Goal: Information Seeking & Learning: Check status

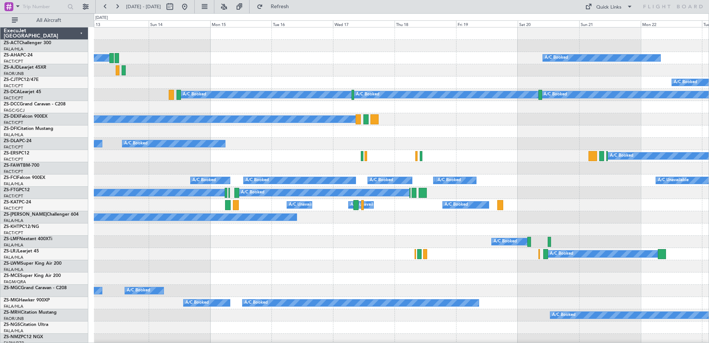
click at [110, 88] on div "A/C Booked" at bounding box center [401, 82] width 615 height 12
click at [176, 7] on button at bounding box center [170, 7] width 12 height 12
select select "9"
select select "2025"
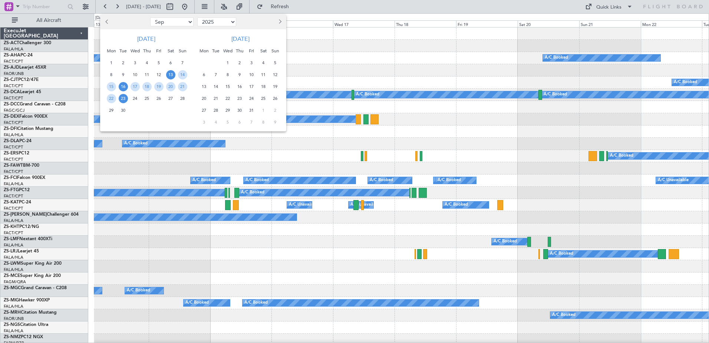
click at [127, 85] on span "16" at bounding box center [123, 86] width 9 height 9
click at [126, 99] on span "23" at bounding box center [123, 98] width 9 height 9
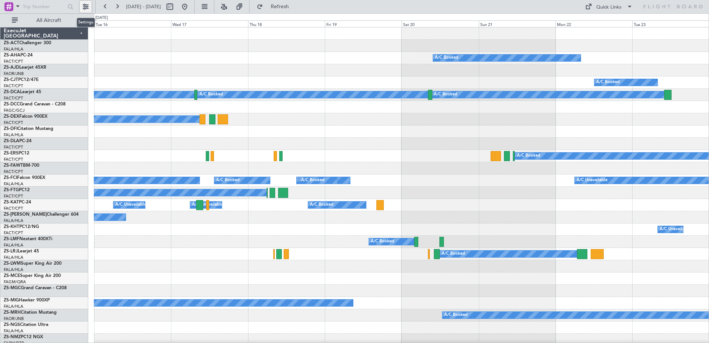
click at [86, 6] on button at bounding box center [86, 7] width 12 height 12
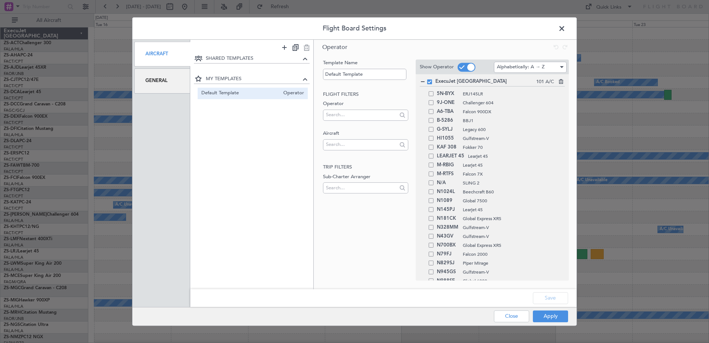
click at [168, 81] on div "General" at bounding box center [162, 80] width 56 height 25
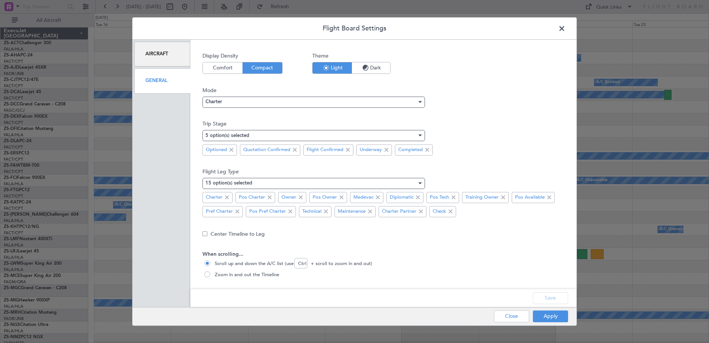
click at [422, 135] on div "5 option(s) selected" at bounding box center [314, 135] width 223 height 11
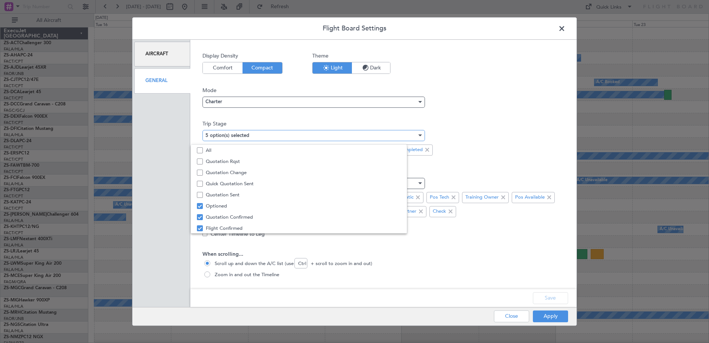
scroll to position [23, 0]
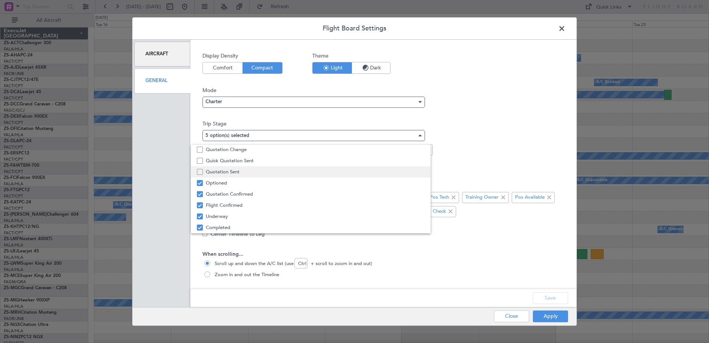
click at [218, 170] on span "Quotation Sent" at bounding box center [315, 171] width 219 height 11
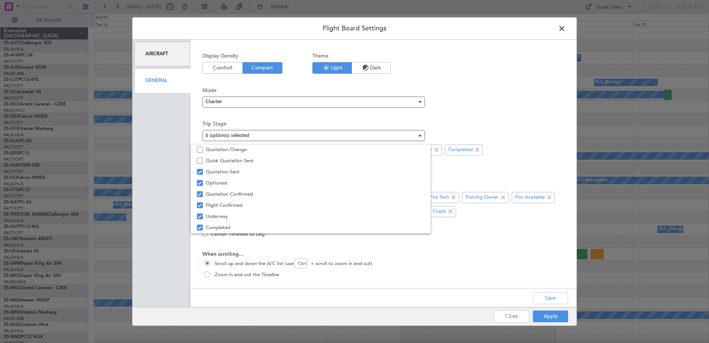
click at [554, 314] on div at bounding box center [354, 171] width 709 height 343
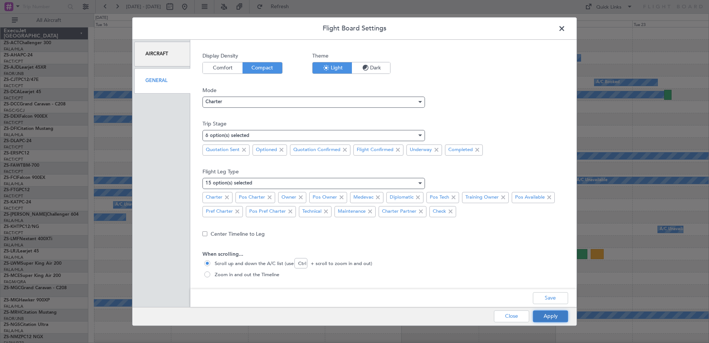
click at [554, 315] on button "Apply" at bounding box center [550, 316] width 35 height 12
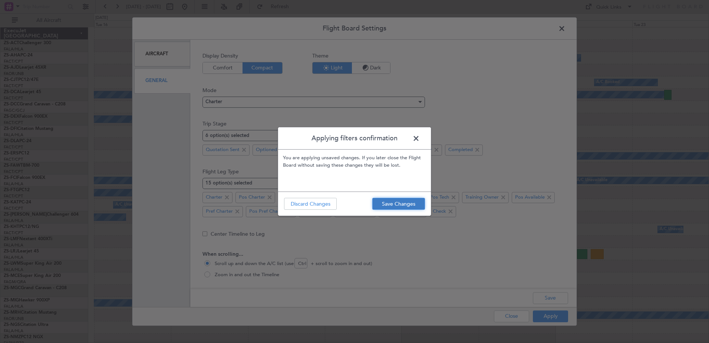
click at [403, 203] on button "Save Changes" at bounding box center [399, 204] width 53 height 12
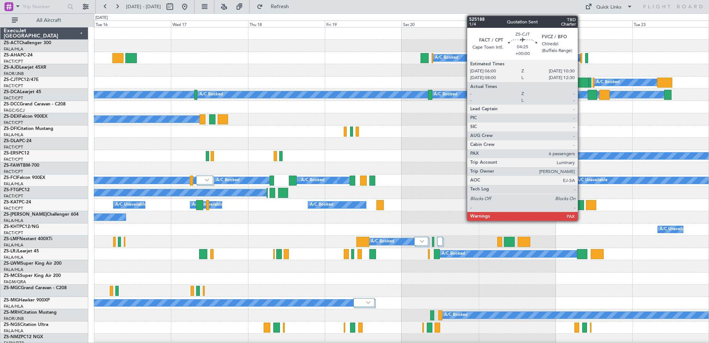
click at [581, 81] on div at bounding box center [582, 83] width 14 height 10
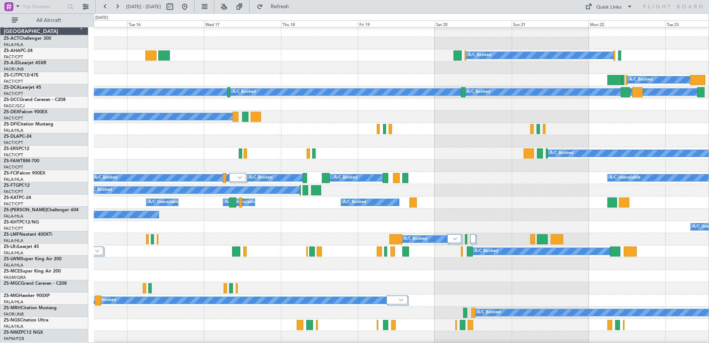
scroll to position [0, 0]
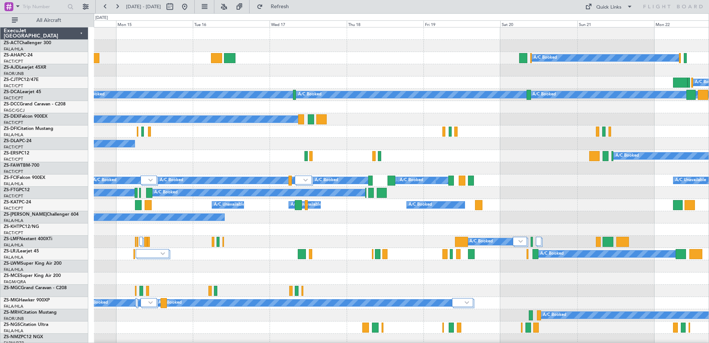
click at [285, 81] on div "A/C Booked" at bounding box center [401, 82] width 615 height 12
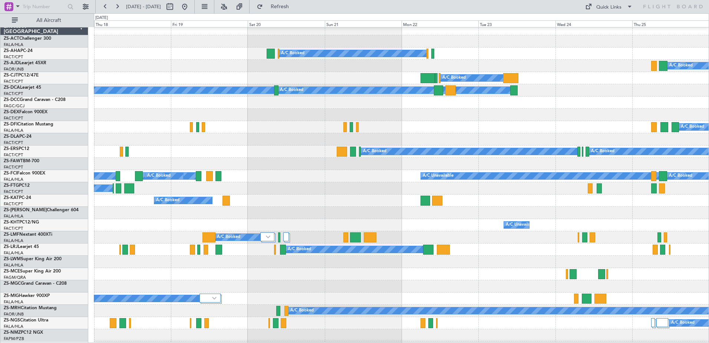
scroll to position [5, 0]
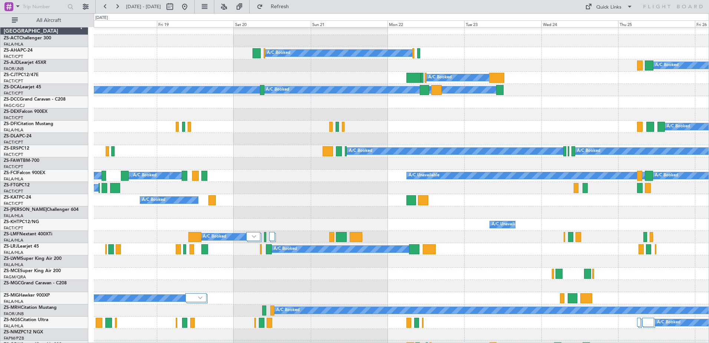
click at [195, 75] on div "A/C Booked" at bounding box center [401, 78] width 615 height 12
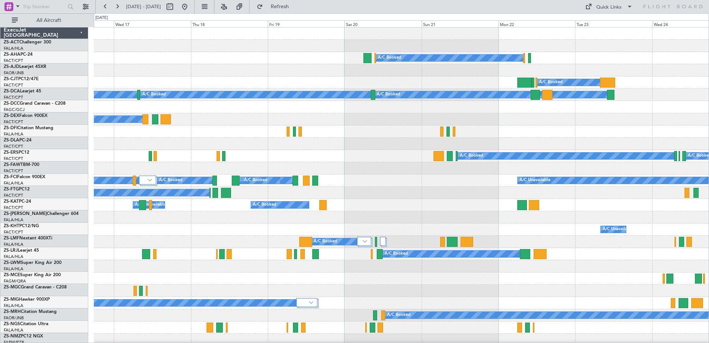
scroll to position [0, 0]
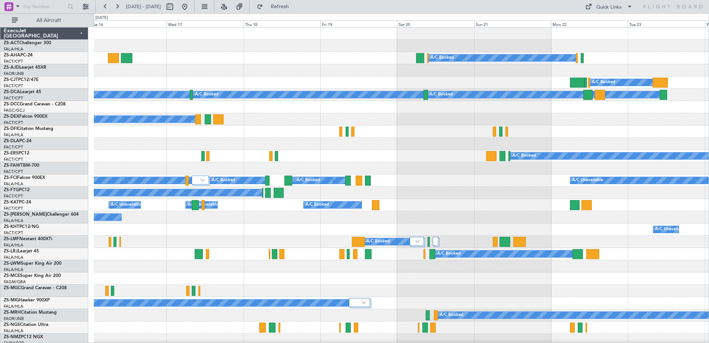
click at [489, 91] on div "A/C Booked A/C Booked A/C Booked A/C Booked A/C Booked A/C Booked A/C Booked A/…" at bounding box center [401, 284] width 615 height 514
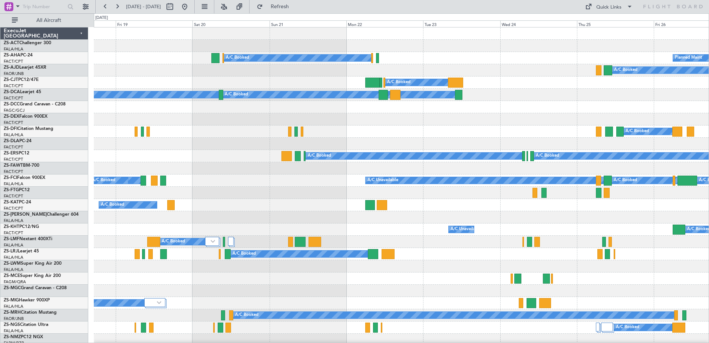
click at [73, 69] on div "A/C Booked Planned Maint A/C Booked A/C Booked A/C Booked A/C Booked A/C Booked…" at bounding box center [354, 177] width 709 height 329
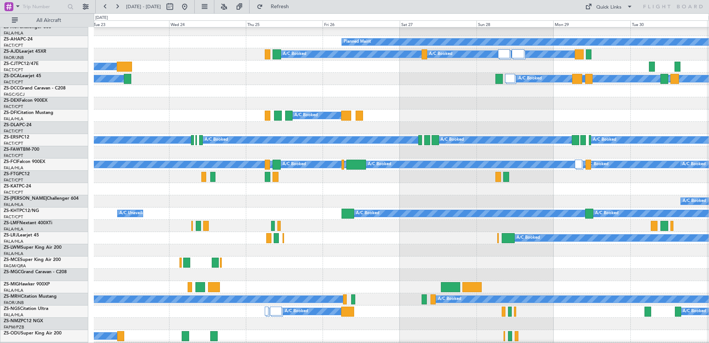
click at [111, 84] on div "A/C Booked A/C Booked A/C Booked" at bounding box center [401, 79] width 615 height 12
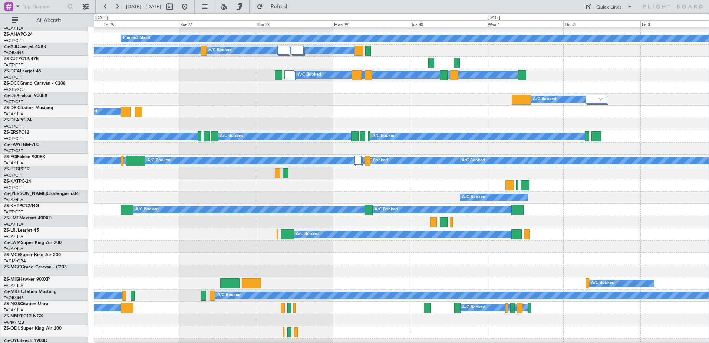
click at [170, 100] on div "A/C Booked" at bounding box center [401, 99] width 615 height 12
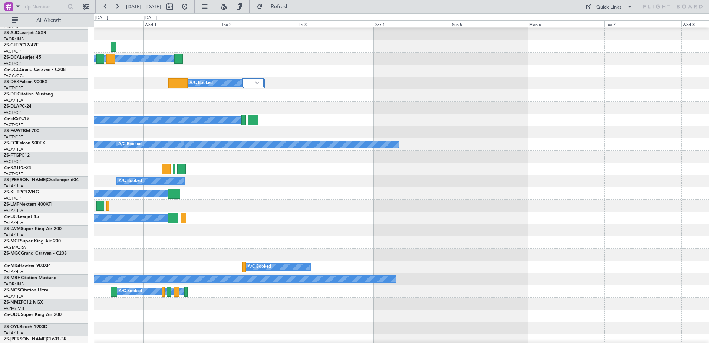
scroll to position [36, 0]
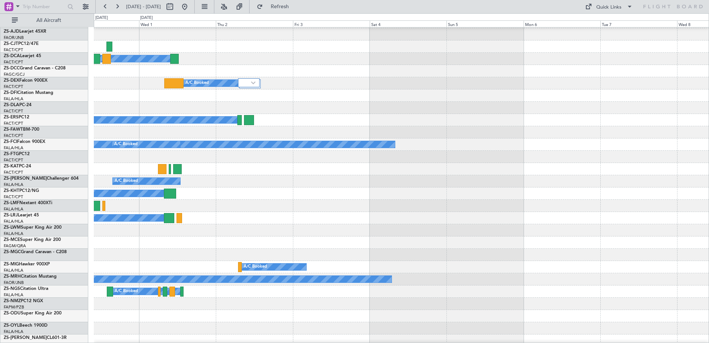
click at [127, 101] on div at bounding box center [401, 95] width 615 height 12
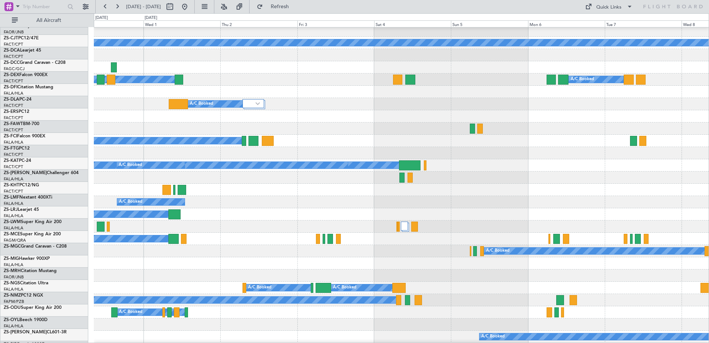
scroll to position [16, 0]
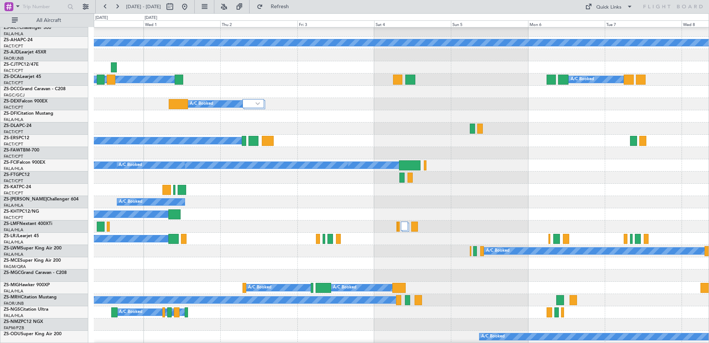
click at [599, 177] on div at bounding box center [401, 177] width 615 height 12
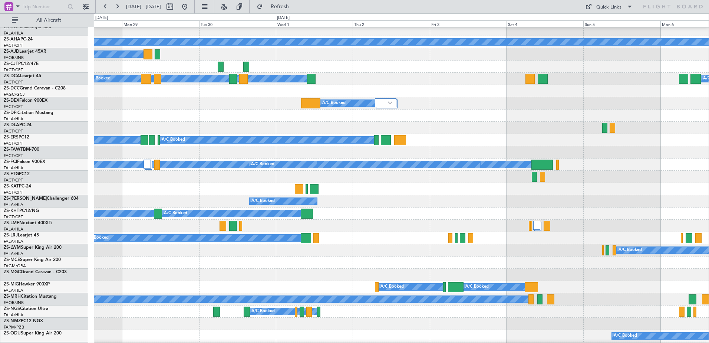
click at [441, 117] on div at bounding box center [401, 115] width 615 height 12
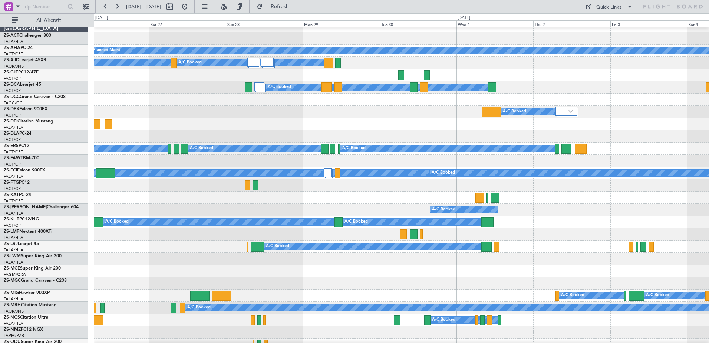
scroll to position [7, 0]
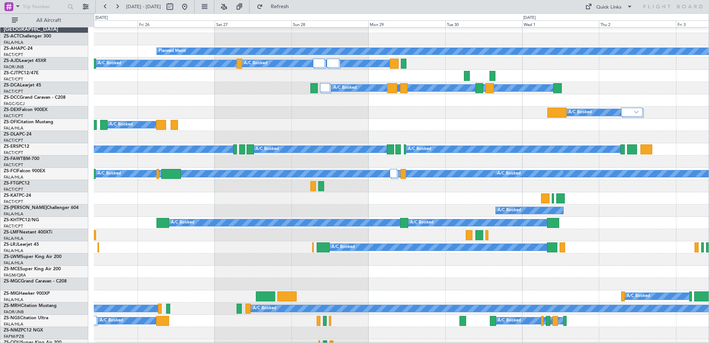
click at [388, 115] on div "A/C Booked" at bounding box center [401, 112] width 615 height 12
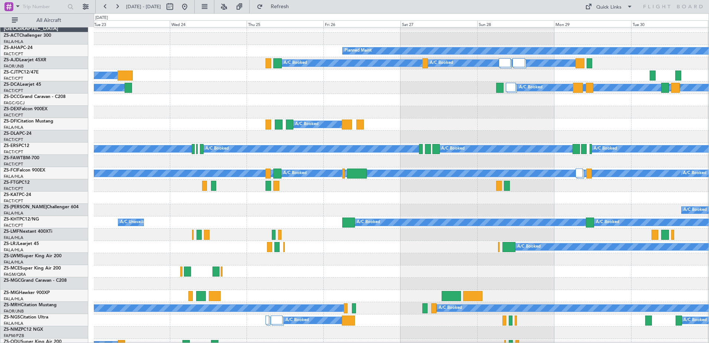
scroll to position [7, 0]
click at [362, 95] on div at bounding box center [401, 100] width 615 height 12
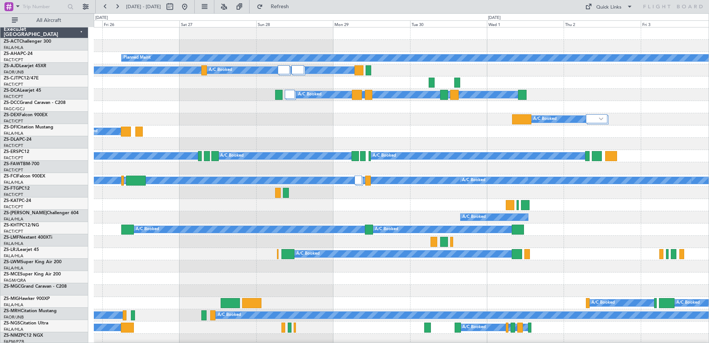
scroll to position [0, 0]
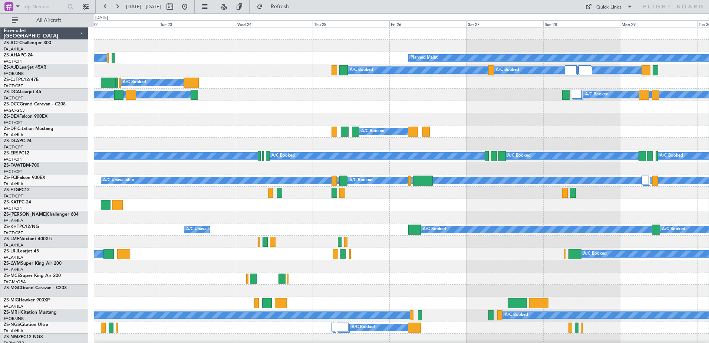
click at [585, 144] on div "Planned Maint A/C Booked A/C Booked A/C Booked A/C Booked A/C Booked A/C Booked…" at bounding box center [401, 284] width 615 height 514
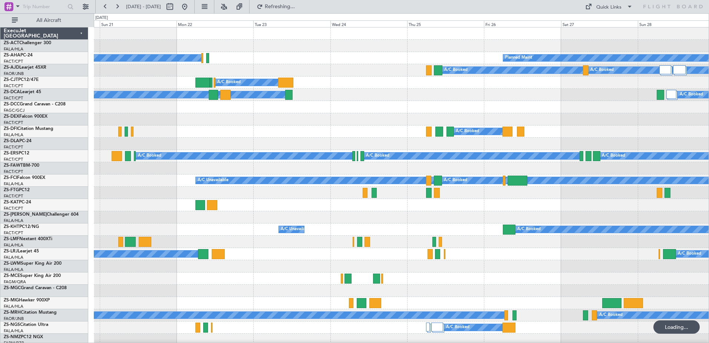
click at [531, 142] on div "Planned Maint A/C Booked A/C Booked A/C Booked A/C Booked A/C Booked A/C Booked…" at bounding box center [401, 284] width 615 height 514
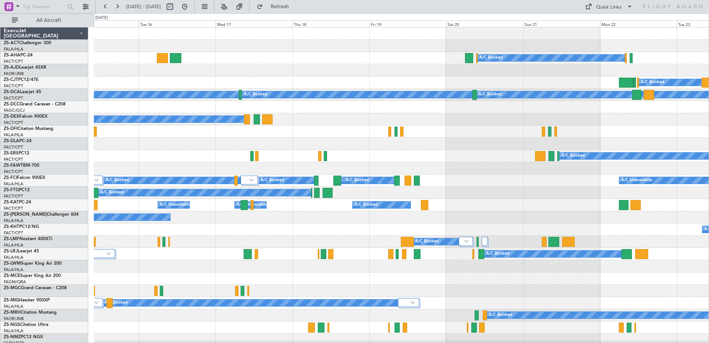
click at [419, 126] on div "A/C Booked A/C Booked A/C Booked A/C Booked A/C Booked A/C Booked A/C Booked A/…" at bounding box center [401, 284] width 615 height 514
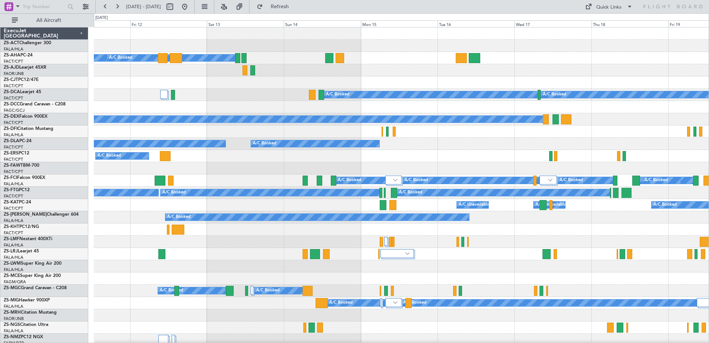
click at [549, 133] on div "A/C Booked A/C Booked A/C Booked A/C Booked A/C Booked A/C Booked A/C Booked A/…" at bounding box center [401, 284] width 615 height 514
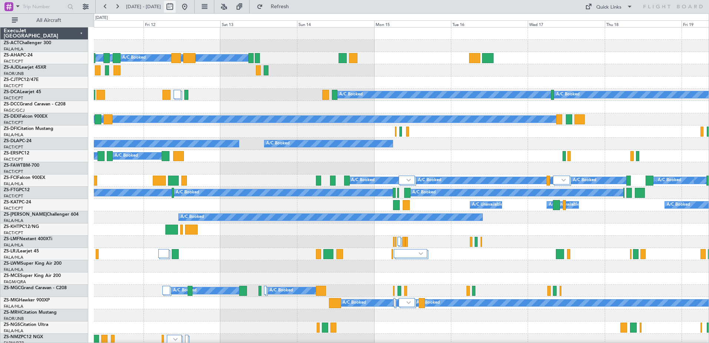
click at [176, 8] on button at bounding box center [170, 7] width 12 height 12
select select "9"
select select "2025"
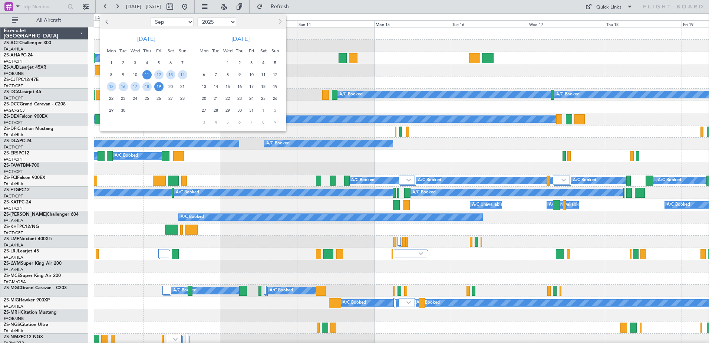
click at [281, 21] on button "Next month" at bounding box center [280, 22] width 8 height 12
click at [264, 85] on span "15" at bounding box center [263, 86] width 9 height 9
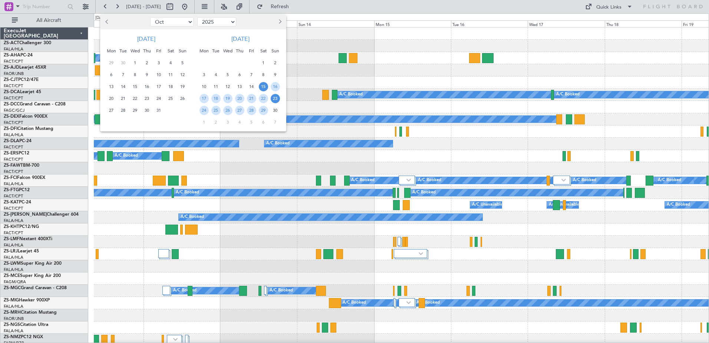
click at [276, 98] on span "23" at bounding box center [275, 98] width 9 height 9
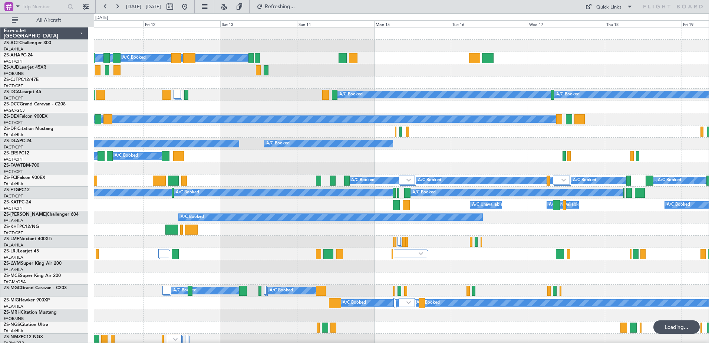
select select "11"
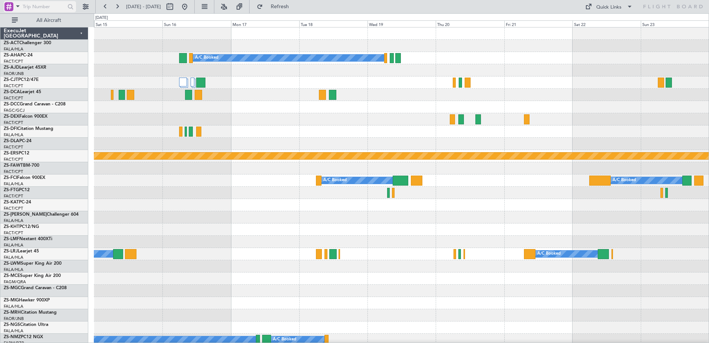
click at [16, 7] on span at bounding box center [17, 5] width 9 height 9
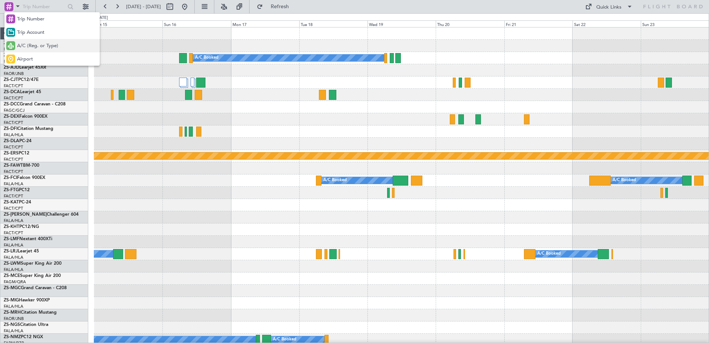
click at [30, 47] on span "A/C (Reg. or Type)" at bounding box center [37, 45] width 41 height 7
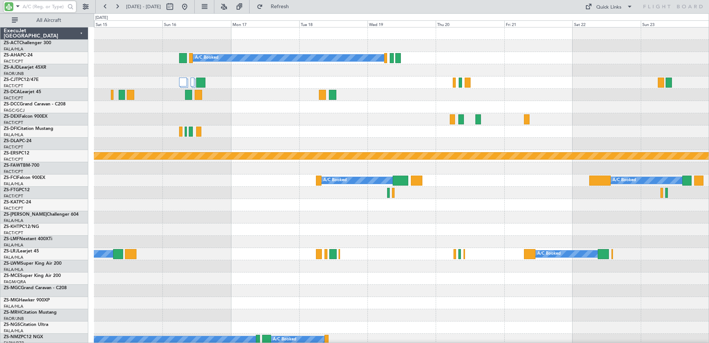
click at [42, 6] on input "text" at bounding box center [44, 6] width 43 height 11
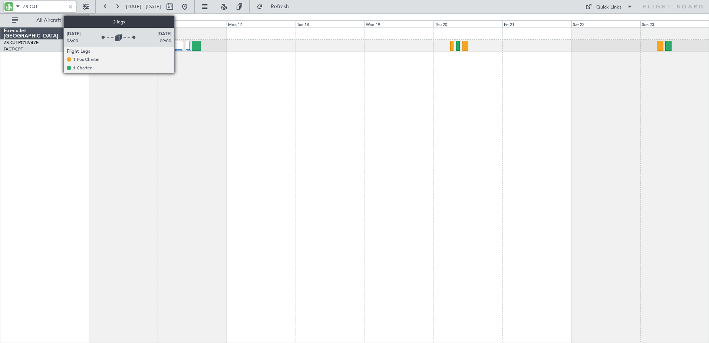
click at [178, 45] on div at bounding box center [178, 45] width 8 height 9
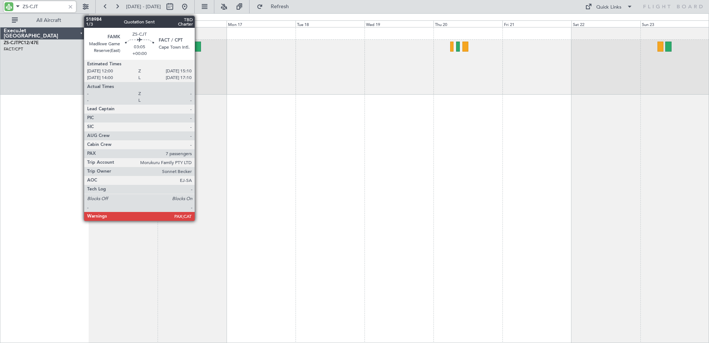
click at [198, 46] on div at bounding box center [196, 47] width 9 height 10
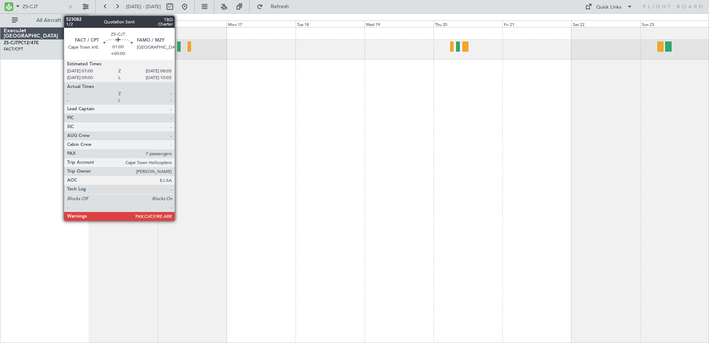
click at [178, 46] on div at bounding box center [178, 47] width 3 height 10
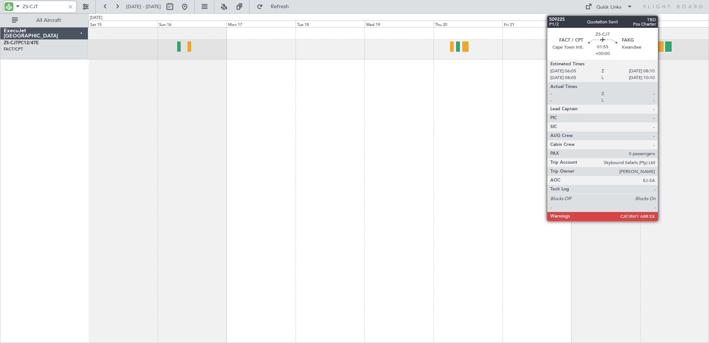
click at [662, 49] on div at bounding box center [661, 47] width 6 height 10
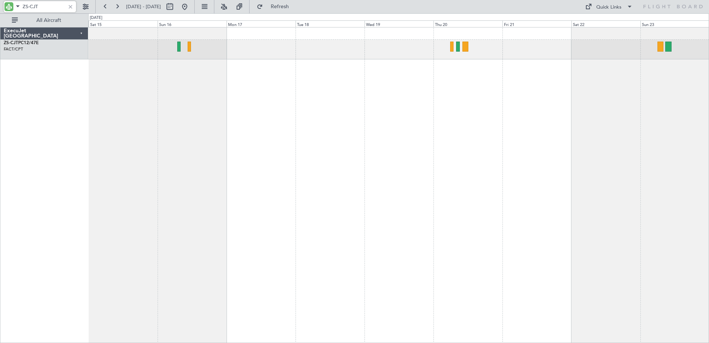
drag, startPoint x: 48, startPoint y: 6, endPoint x: 20, endPoint y: 5, distance: 28.6
click at [20, 5] on div "ZS-CJT" at bounding box center [40, 6] width 72 height 11
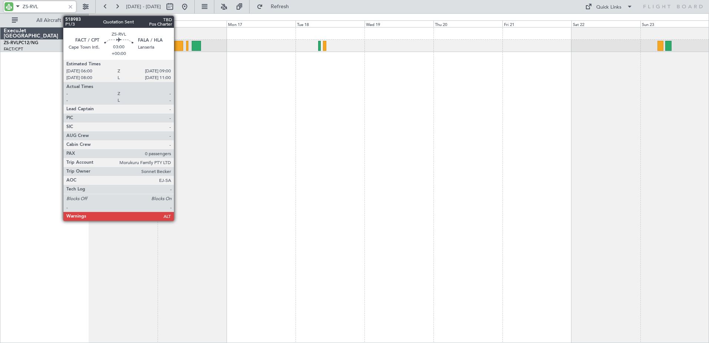
click at [177, 47] on div at bounding box center [178, 46] width 9 height 10
type input "ZS-RVL"
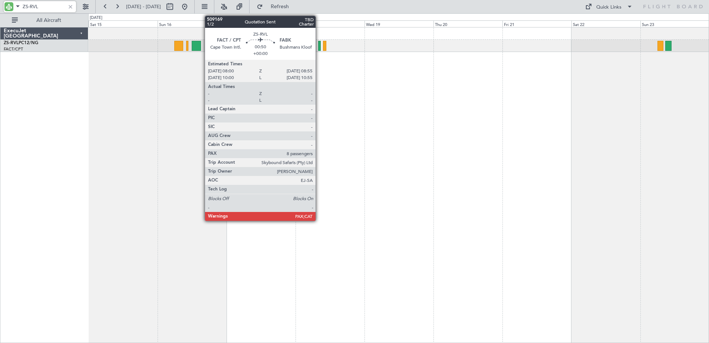
click at [319, 47] on div at bounding box center [319, 46] width 3 height 10
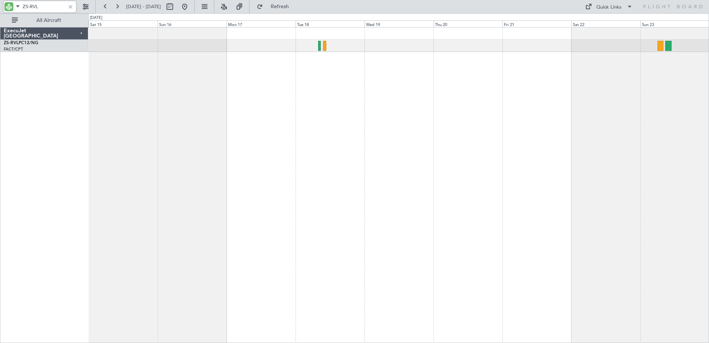
click at [70, 6] on div at bounding box center [70, 7] width 8 height 8
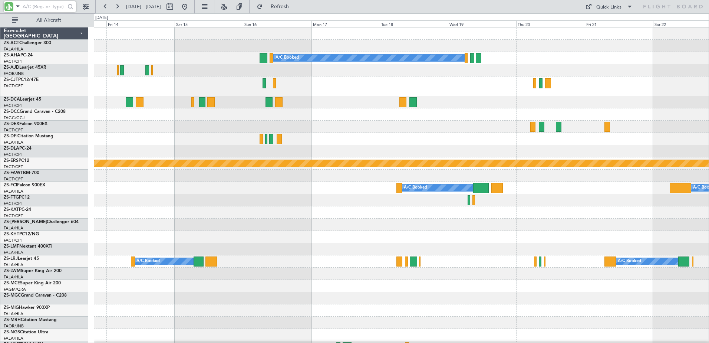
click at [217, 80] on div at bounding box center [401, 86] width 615 height 20
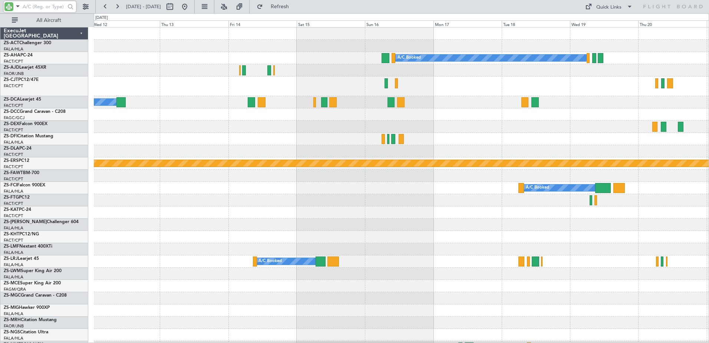
click at [571, 80] on div at bounding box center [401, 86] width 615 height 20
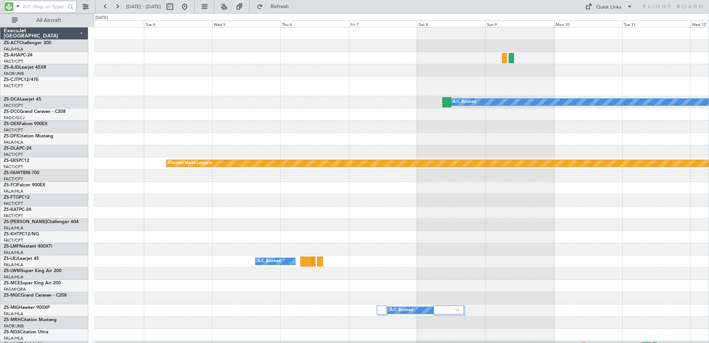
click at [587, 86] on div "A/C Booked Planned Maint Lanseria A/C Booked A/C Booked A/C Booked A/C Booked A…" at bounding box center [401, 288] width 615 height 522
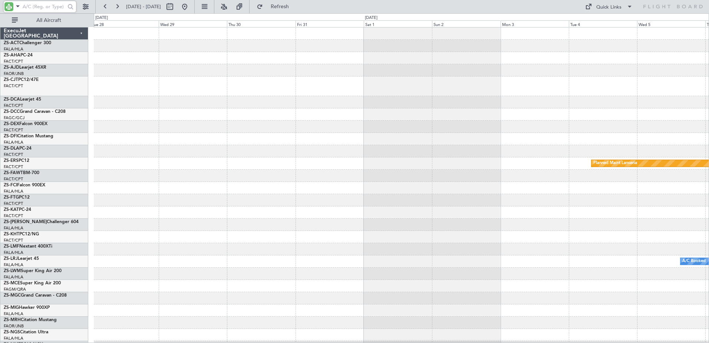
click at [407, 78] on div "Planned Maint Lanseria A/C Booked A/C Booked A/C Booked" at bounding box center [401, 288] width 615 height 522
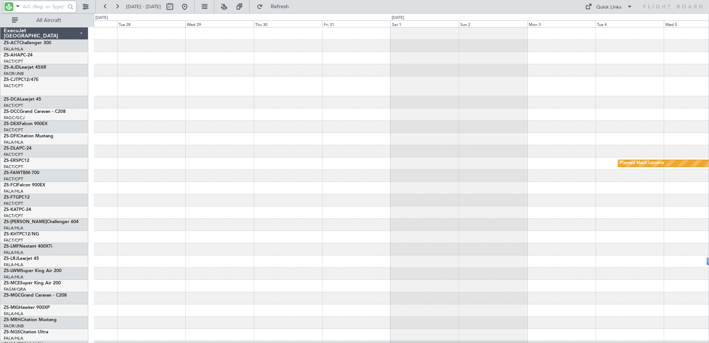
click at [524, 90] on div "Planned Maint Lanseria A/C Booked A/C Booked A/C Booked" at bounding box center [401, 288] width 615 height 522
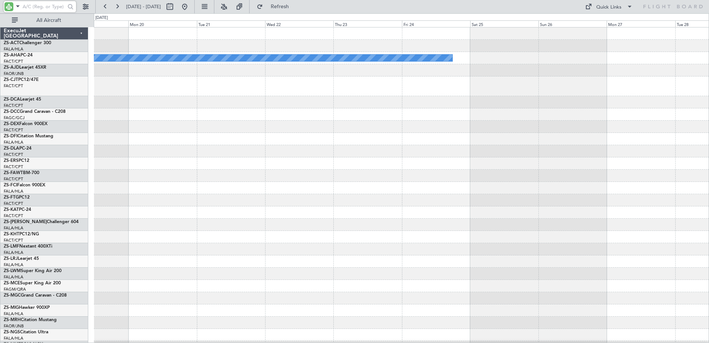
click at [542, 92] on div "Planned Maint A/C Booked A/C Booked A/C Booked A/C Booked" at bounding box center [401, 288] width 615 height 522
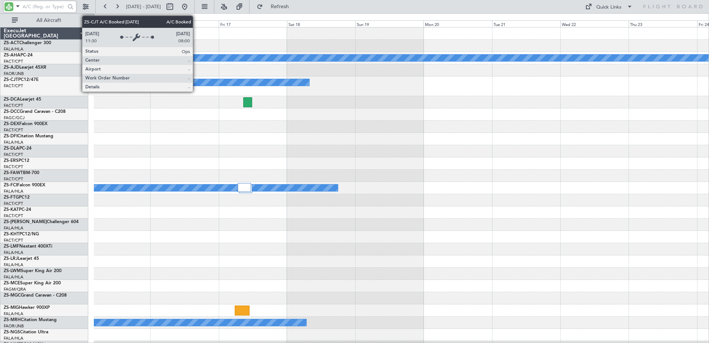
click at [309, 79] on div "A/C Booked" at bounding box center [212, 82] width 195 height 7
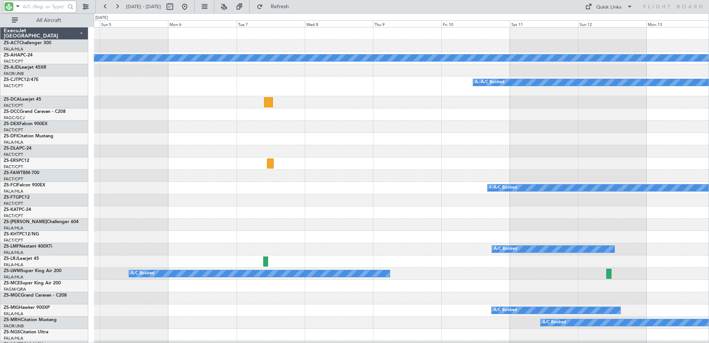
click at [509, 90] on div "A/C Booked A/C Booked A/C Booked A/C Booked" at bounding box center [401, 86] width 615 height 20
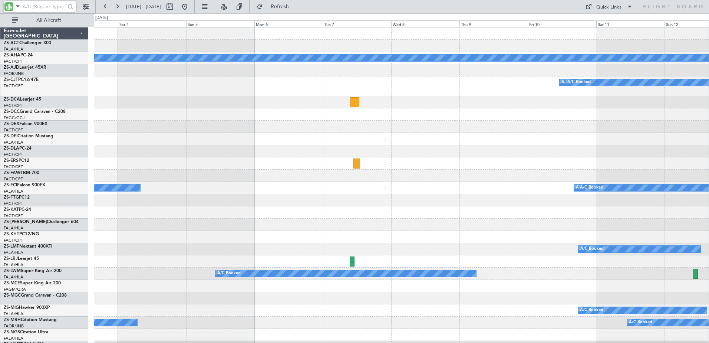
click at [555, 87] on div "Planned Maint A/C Booked A/C Booked A/C Booked A/C Booked A/C Booked A/C Unavai…" at bounding box center [401, 288] width 615 height 522
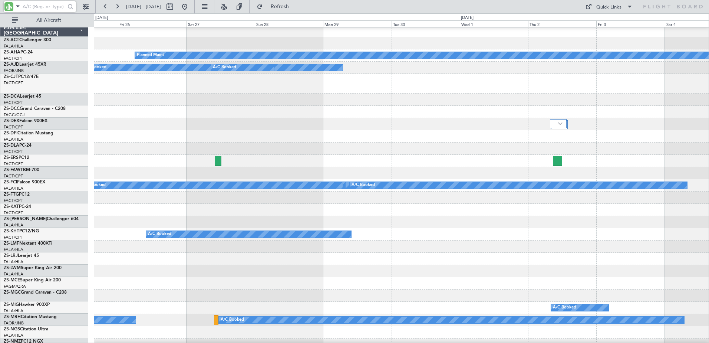
click at [358, 75] on div at bounding box center [401, 84] width 615 height 20
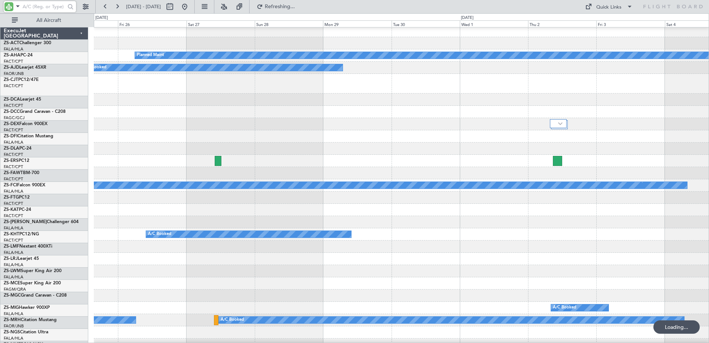
click at [567, 105] on div "Planned Maint A/C Booked A/C Booked A/C Booked A/C Booked A/C Booked A/C Booked…" at bounding box center [401, 286] width 615 height 522
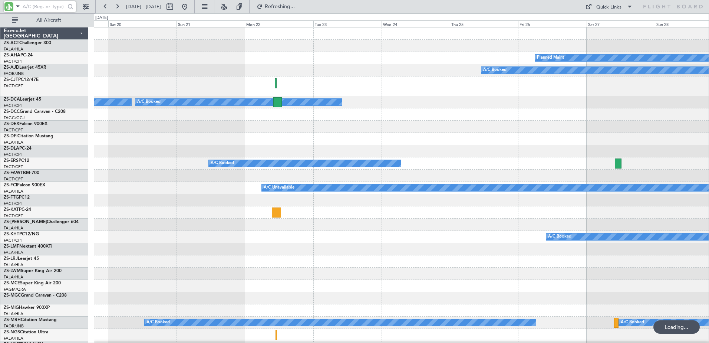
click at [528, 115] on div "Planned Maint A/C Booked A/C Booked A/C Booked A/C Booked A/C Booked A/C Booked…" at bounding box center [401, 288] width 615 height 522
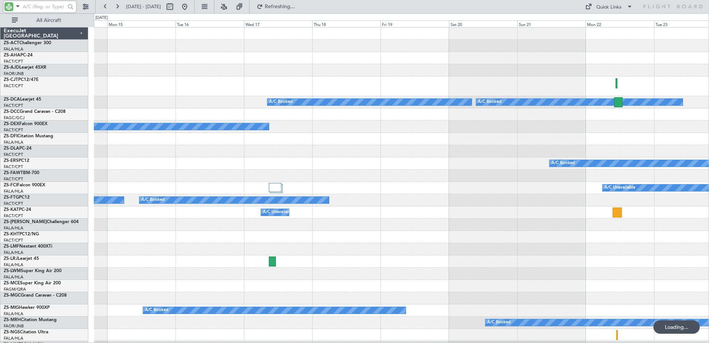
click at [562, 127] on div "A/C Booked A/C Booked A/C Booked A/C Booked A/C Booked A/C Booked A/C Booked A/…" at bounding box center [401, 288] width 615 height 522
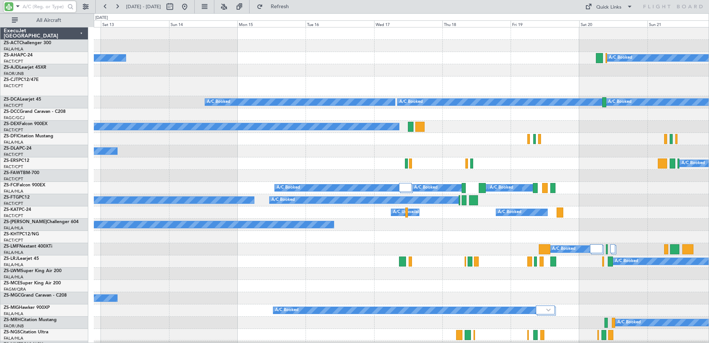
click at [167, 93] on div "A/C Booked" at bounding box center [401, 86] width 615 height 20
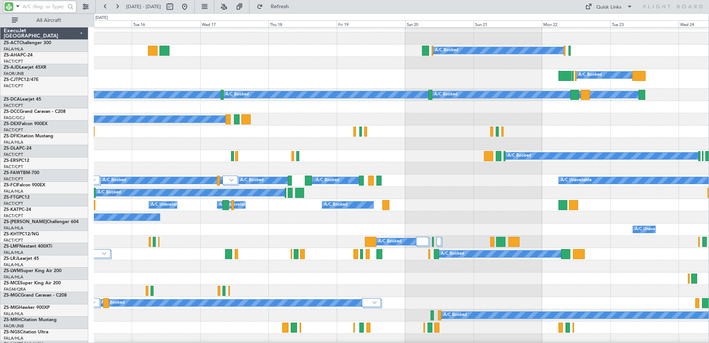
click at [250, 104] on div "A/C Booked Planned Maint A/C Booked A/C Booked A/C Booked A/C Booked A/C Booked…" at bounding box center [401, 281] width 615 height 522
